Goal: Contribute content

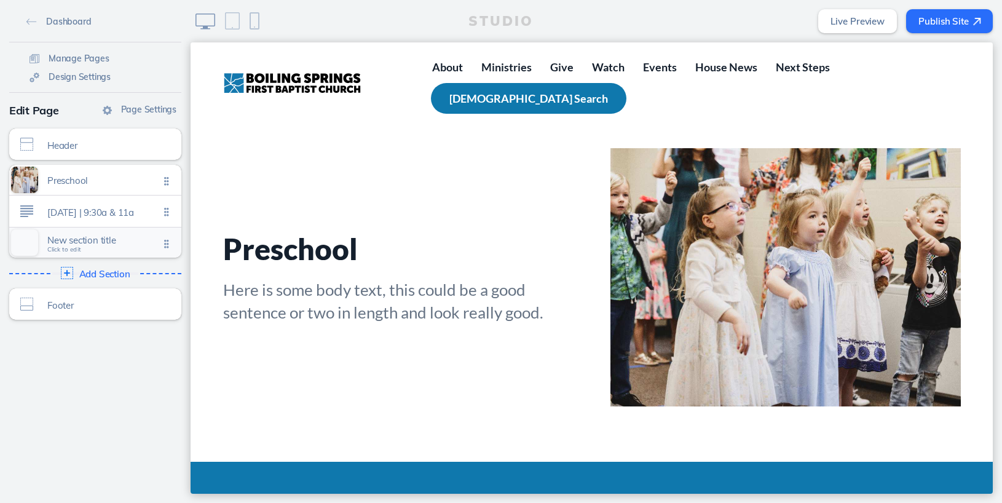
click at [78, 250] on span "Click to edit" at bounding box center [64, 249] width 34 height 7
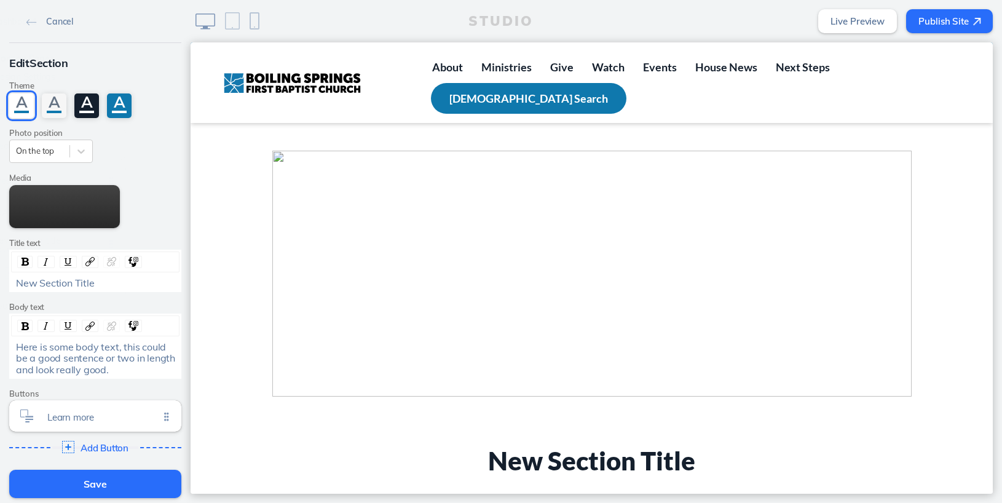
scroll to position [1008, 0]
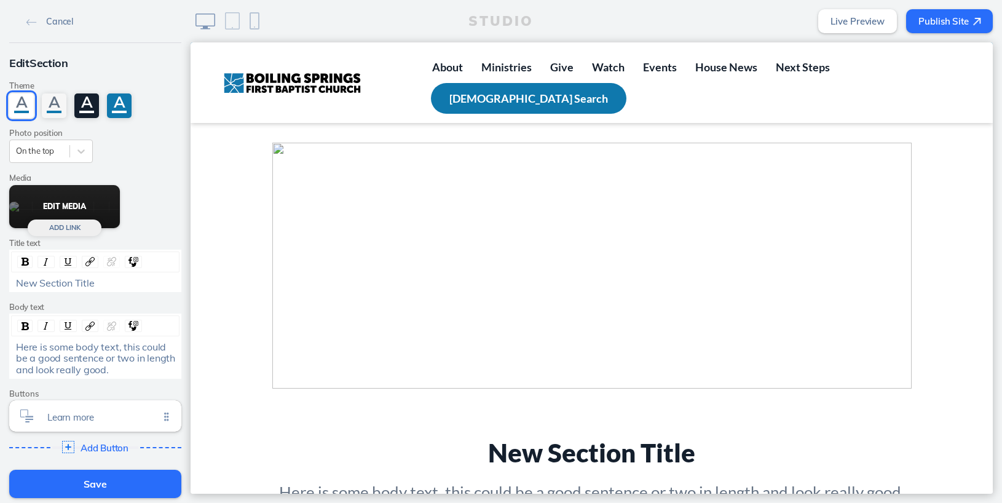
click at [56, 203] on button "Edit Media" at bounding box center [64, 206] width 111 height 43
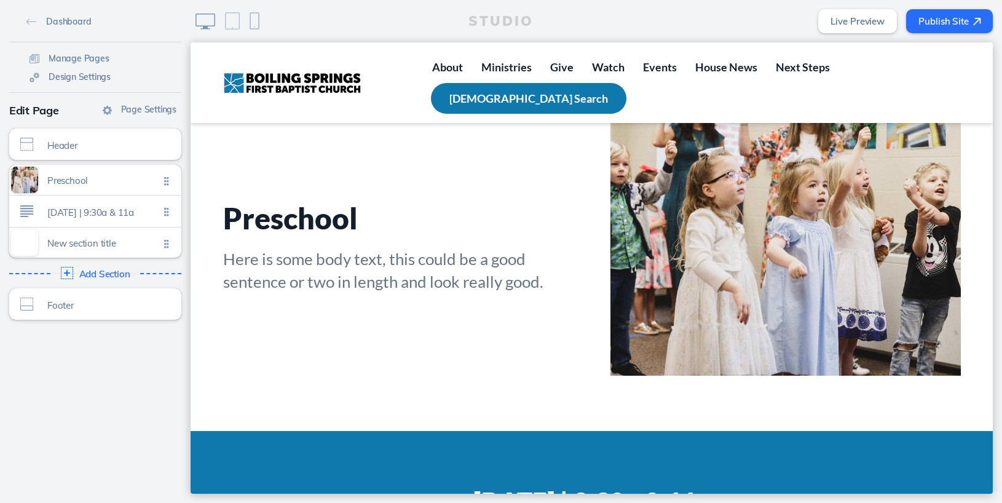
scroll to position [32, 0]
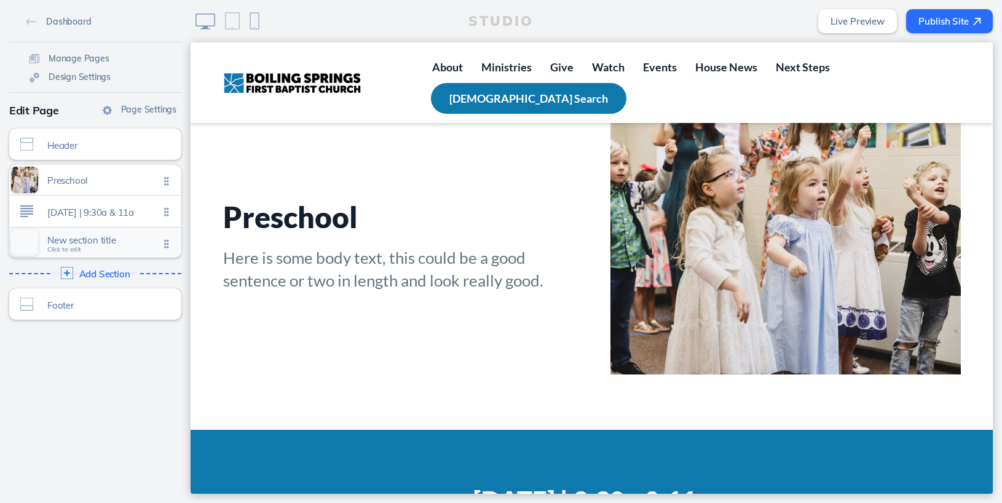
click at [77, 252] on span "Click to edit" at bounding box center [64, 249] width 34 height 7
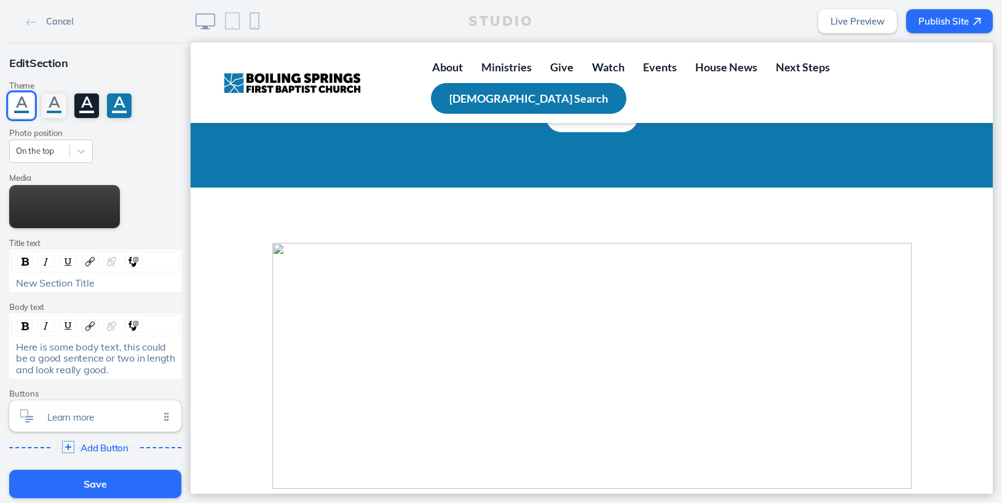
scroll to position [831, 0]
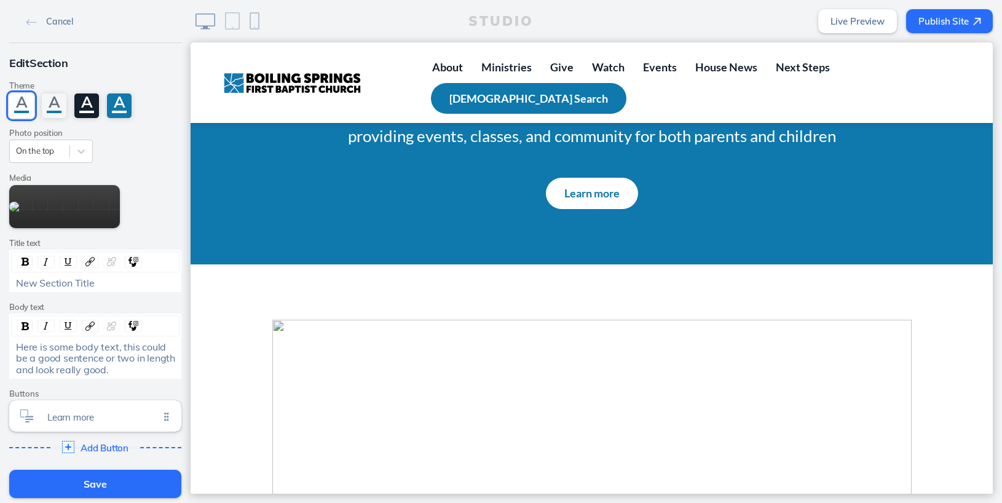
click at [277, 320] on img at bounding box center [591, 443] width 639 height 246
click at [61, 207] on button "Edit Media" at bounding box center [64, 206] width 111 height 43
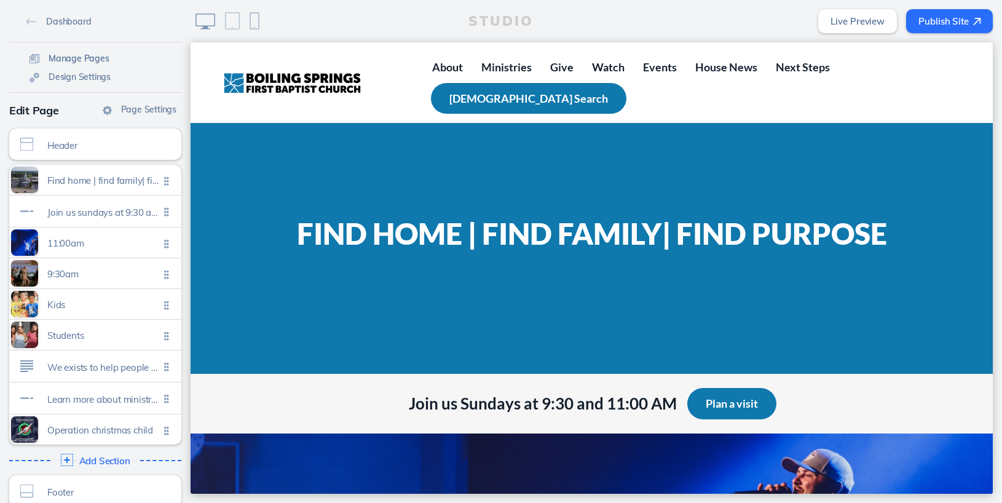
click at [79, 56] on span "Manage Pages" at bounding box center [79, 58] width 61 height 11
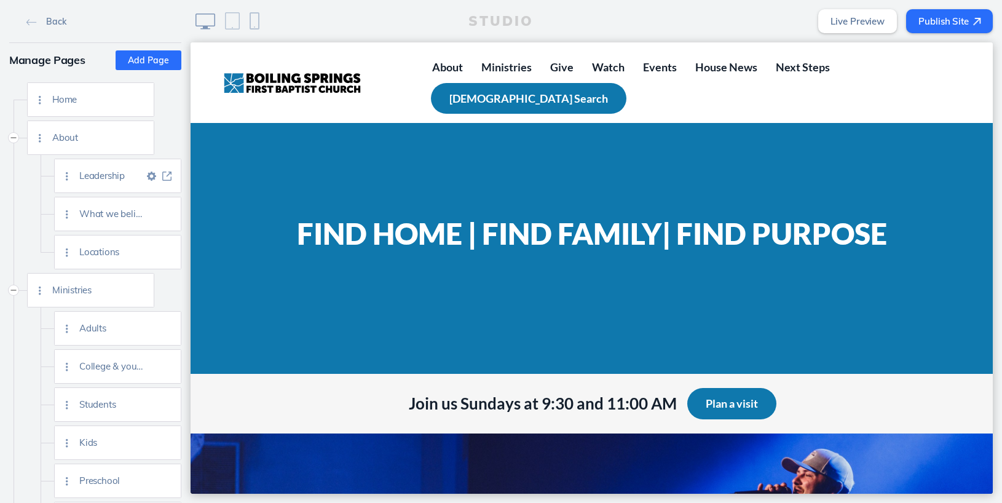
click at [165, 175] on img at bounding box center [166, 175] width 9 height 9
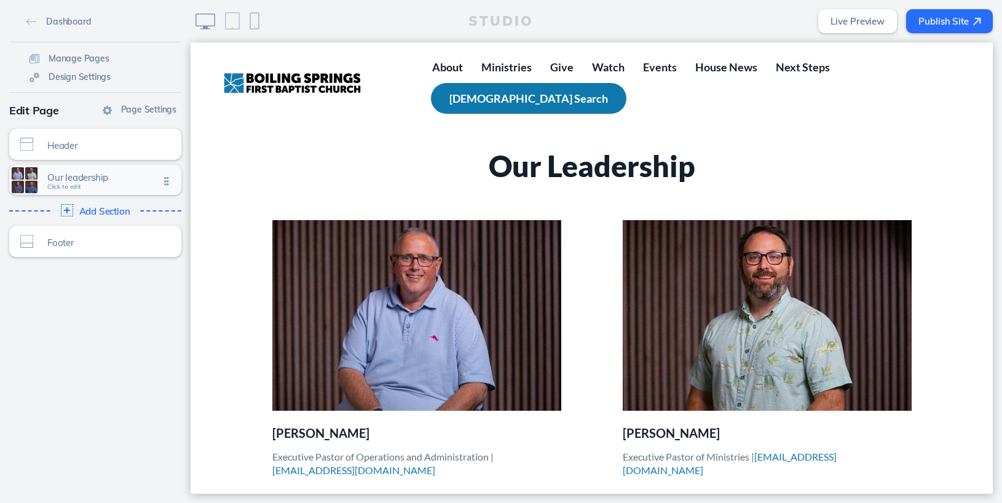
click at [77, 186] on span "Click to edit" at bounding box center [64, 186] width 34 height 7
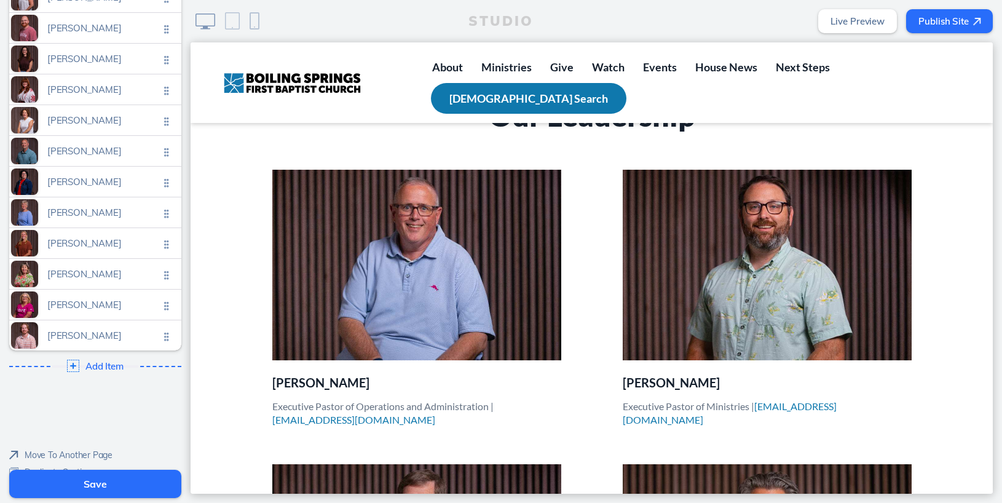
scroll to position [750, 0]
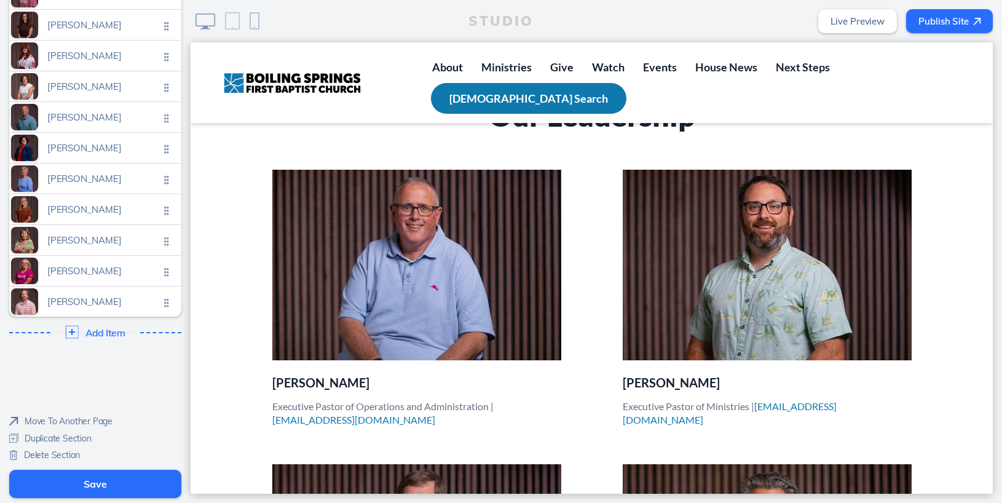
click at [74, 332] on img at bounding box center [72, 331] width 13 height 13
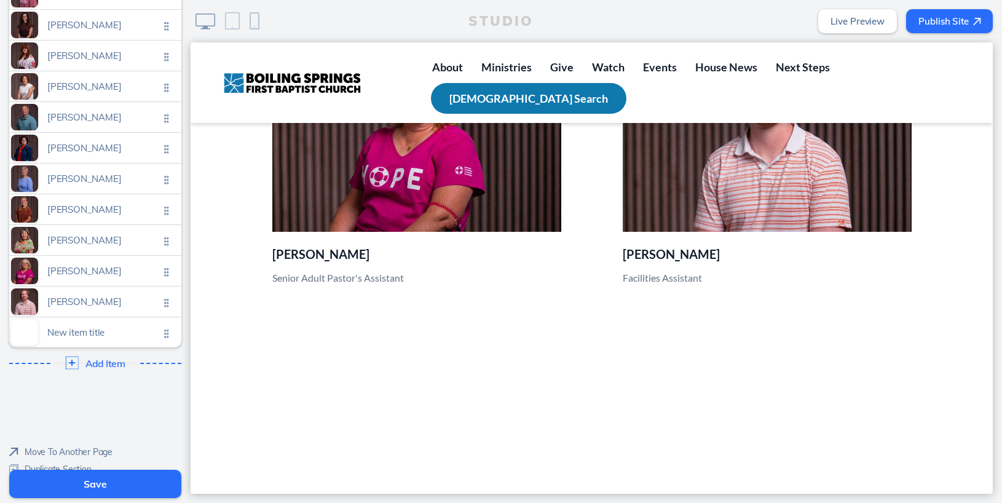
scroll to position [3698, 0]
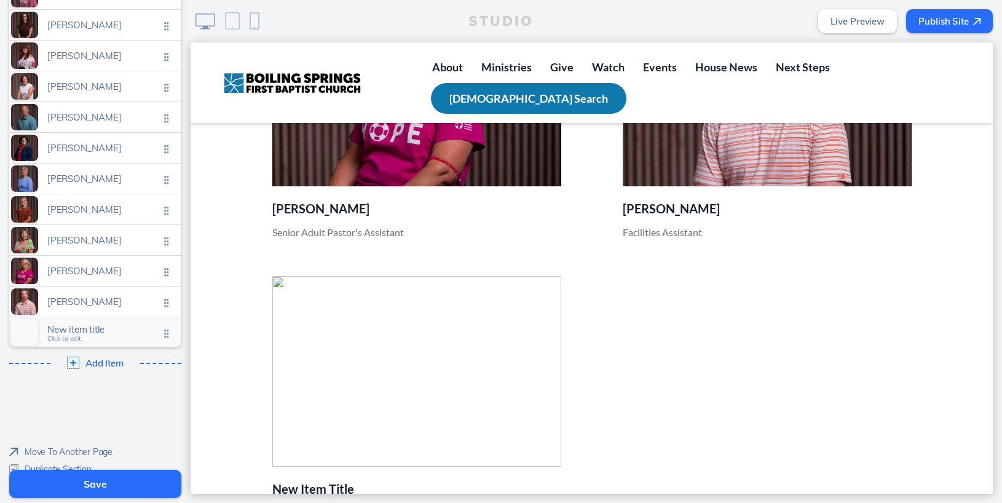
click at [65, 339] on span "Click to edit" at bounding box center [64, 338] width 34 height 7
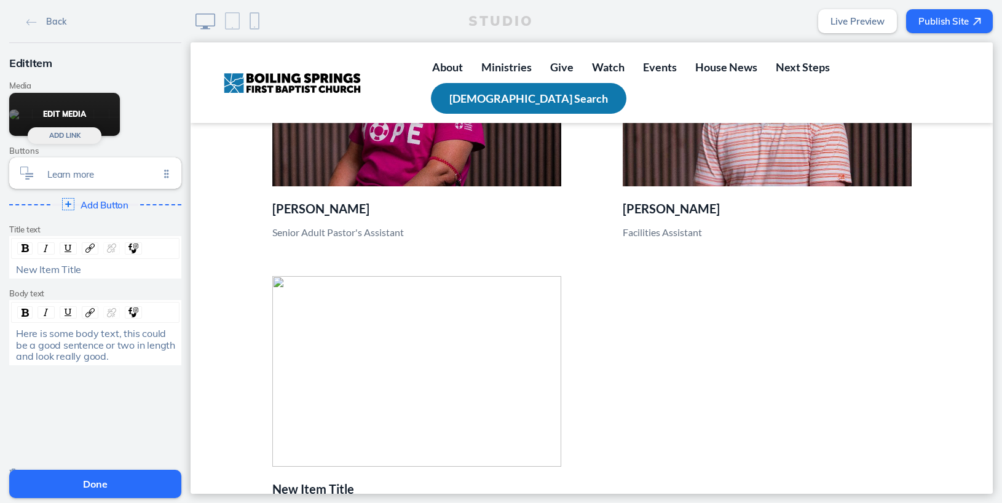
click at [54, 113] on button "Edit Media" at bounding box center [64, 114] width 111 height 43
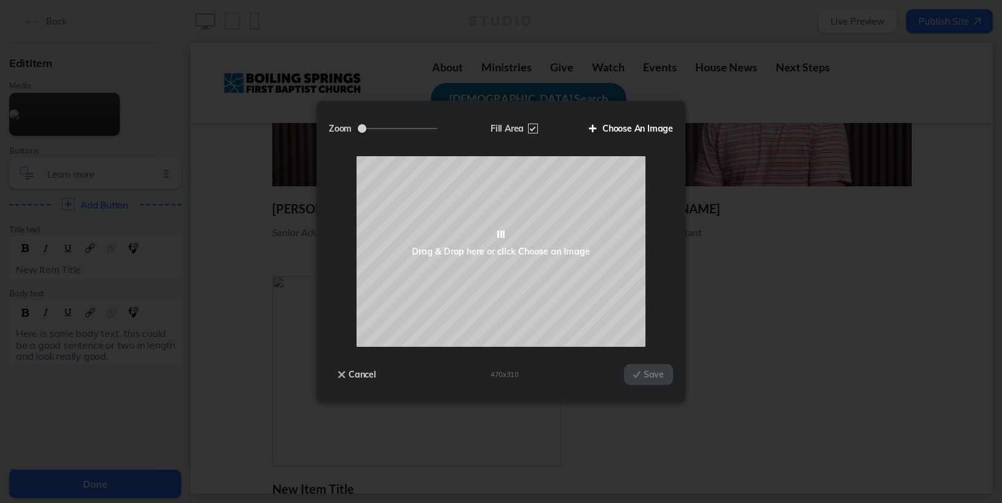
click at [624, 125] on label "Choose An Image" at bounding box center [625, 128] width 93 height 21
click at [0, 0] on input "Choose An Image" at bounding box center [0, 0] width 0 height 0
